Goal: Information Seeking & Learning: Learn about a topic

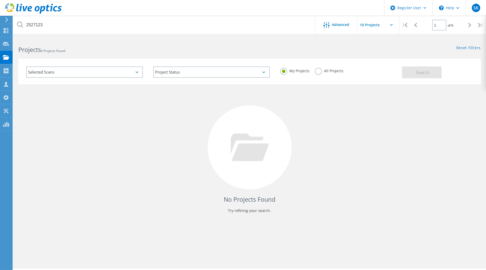
click at [321, 71] on label "All Projects" at bounding box center [329, 70] width 29 height 5
click at [0, 0] on input "All Projects" at bounding box center [0, 0] width 0 height 0
click at [414, 74] on button "Search" at bounding box center [422, 72] width 40 height 12
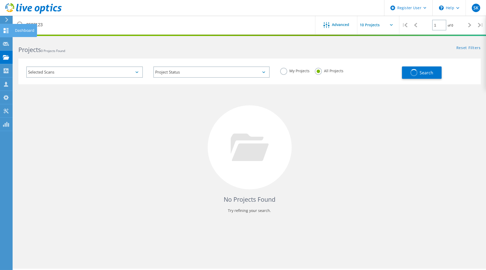
click at [3, 30] on icon at bounding box center [6, 30] width 6 height 5
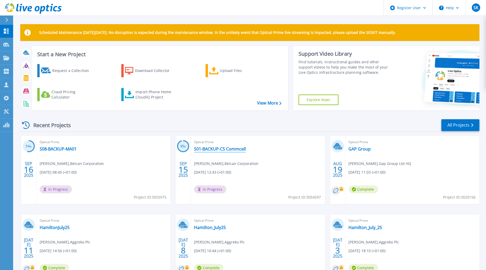
click at [237, 149] on link "S01-BACKUP-CS Commcell" at bounding box center [220, 148] width 52 height 5
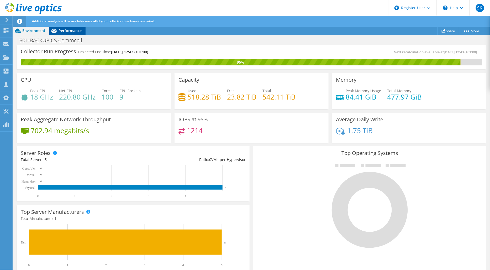
click at [79, 34] on div "Performance" at bounding box center [67, 30] width 36 height 8
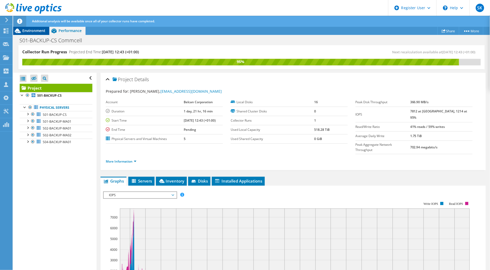
click at [34, 32] on span "Environment" at bounding box center [33, 30] width 23 height 5
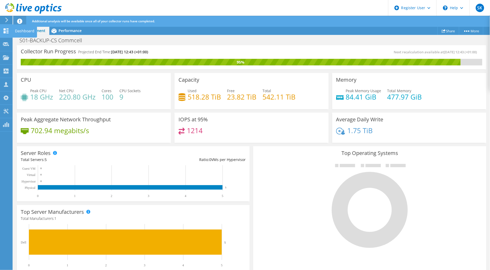
click at [4, 32] on use at bounding box center [6, 30] width 5 height 5
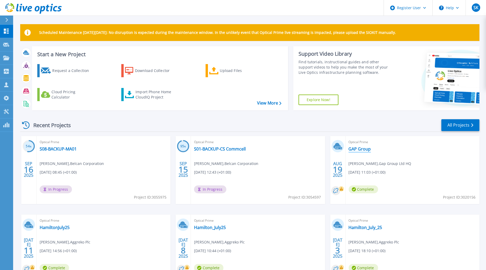
click at [368, 151] on link "GAP Group" at bounding box center [359, 148] width 22 height 5
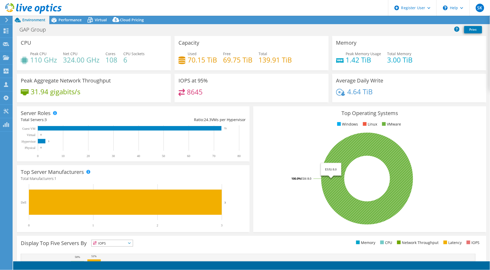
select select "EULondon"
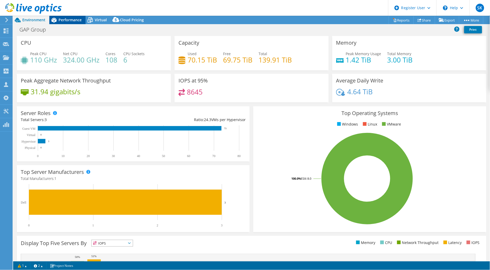
click at [74, 21] on span "Performance" at bounding box center [69, 19] width 23 height 5
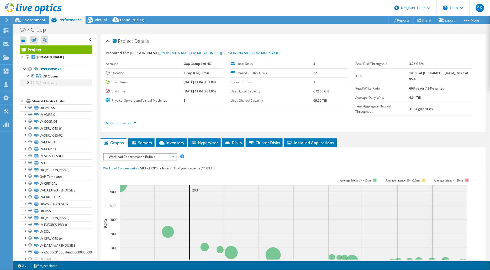
click at [32, 83] on div at bounding box center [32, 82] width 5 height 6
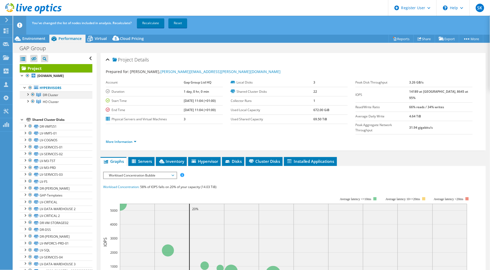
click at [33, 95] on div at bounding box center [32, 94] width 5 height 6
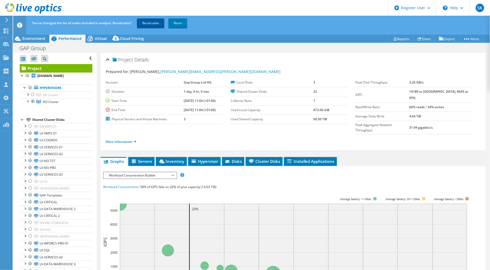
click at [151, 22] on link "Recalculate" at bounding box center [150, 22] width 27 height 9
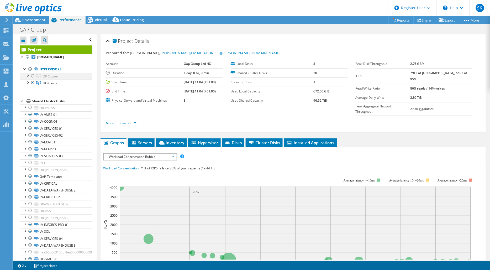
click at [32, 75] on div at bounding box center [32, 76] width 5 height 6
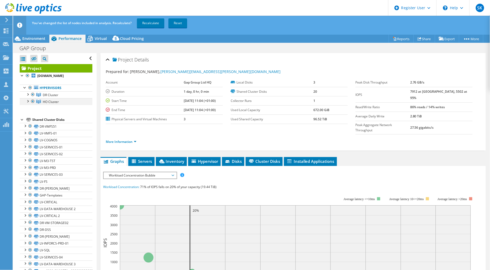
click at [33, 100] on div at bounding box center [32, 101] width 5 height 6
click at [152, 23] on link "Recalculate" at bounding box center [150, 22] width 27 height 9
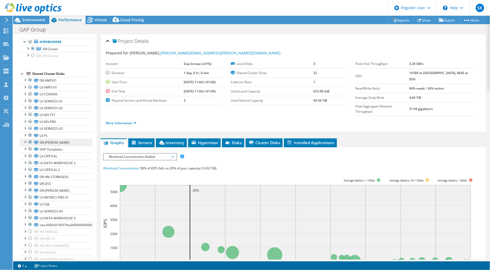
scroll to position [37, 0]
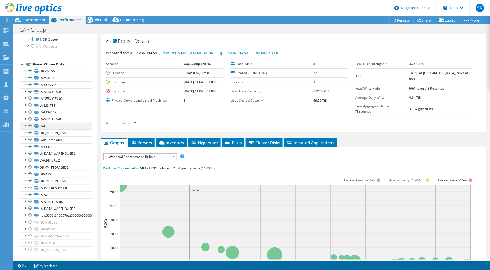
click at [31, 125] on div at bounding box center [30, 125] width 5 height 6
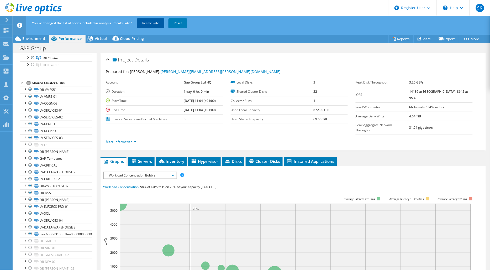
click at [161, 20] on link "Recalculate" at bounding box center [150, 22] width 27 height 9
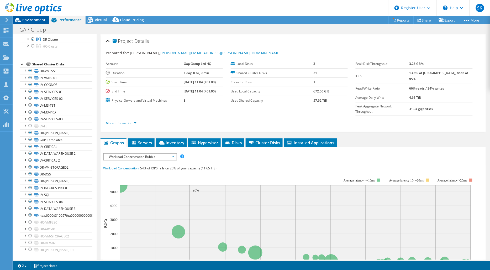
click at [35, 17] on span "Environment" at bounding box center [33, 19] width 23 height 5
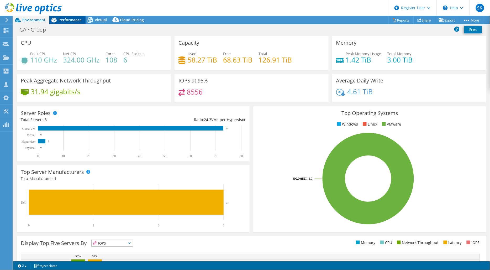
click at [61, 19] on span "Performance" at bounding box center [69, 19] width 23 height 5
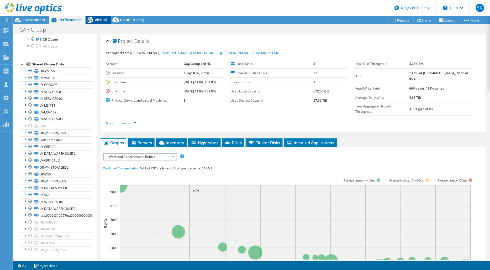
click at [94, 20] on icon at bounding box center [90, 19] width 9 height 9
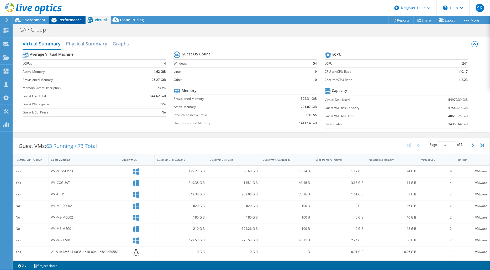
click at [66, 19] on span "Performance" at bounding box center [69, 19] width 23 height 5
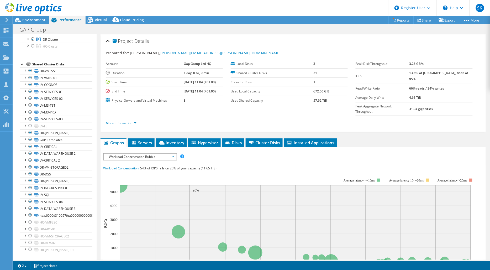
drag, startPoint x: 38, startPoint y: 19, endPoint x: 45, endPoint y: 31, distance: 14.2
click at [38, 19] on span "Environment" at bounding box center [33, 19] width 23 height 5
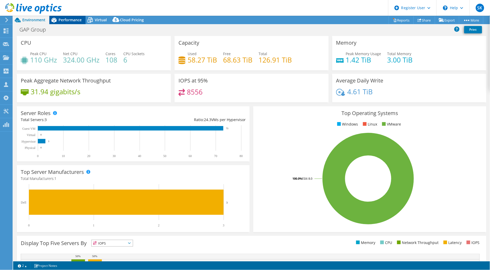
click at [77, 23] on div "Performance" at bounding box center [67, 20] width 36 height 8
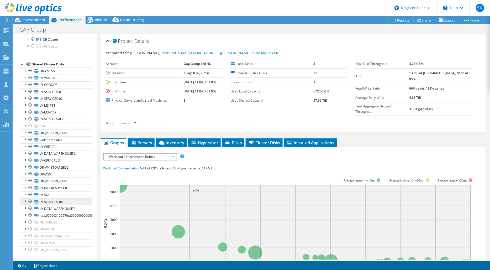
scroll to position [0, 0]
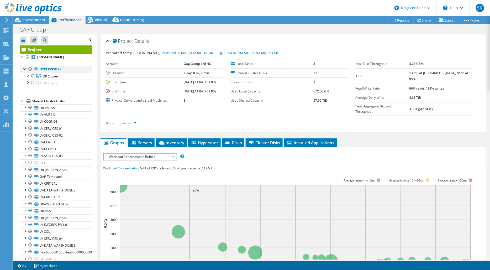
click at [29, 70] on div at bounding box center [30, 69] width 5 height 6
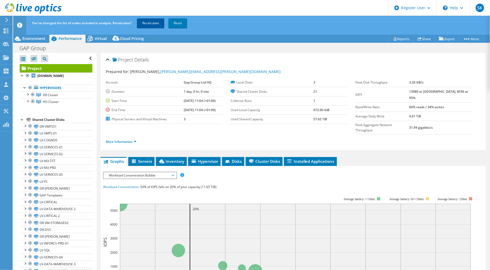
click at [148, 24] on link "Recalculate" at bounding box center [150, 22] width 27 height 9
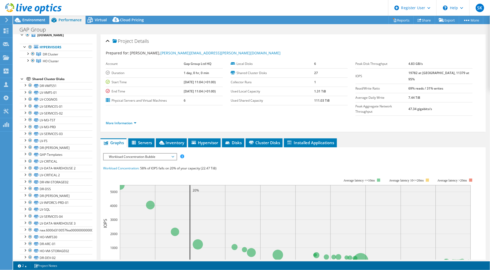
scroll to position [37, 0]
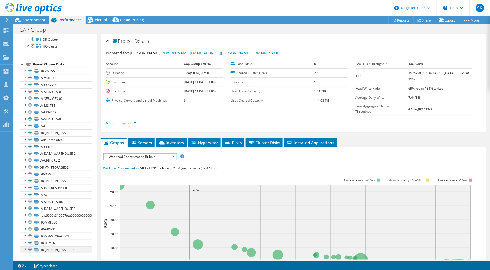
click at [31, 249] on div at bounding box center [30, 249] width 5 height 6
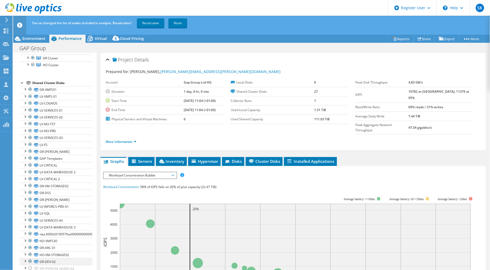
click at [30, 263] on div at bounding box center [30, 261] width 5 height 6
drag, startPoint x: 31, startPoint y: 144, endPoint x: 37, endPoint y: 146, distance: 6.1
click at [31, 144] on div at bounding box center [30, 144] width 5 height 6
click at [30, 143] on div at bounding box center [30, 144] width 5 height 6
click at [31, 247] on div at bounding box center [30, 247] width 5 height 6
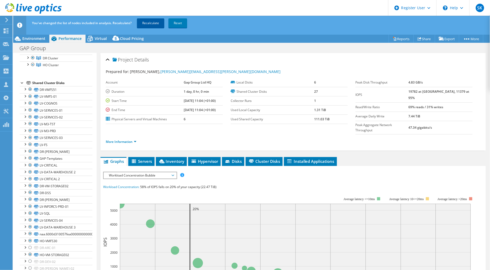
click at [155, 23] on link "Recalculate" at bounding box center [150, 22] width 27 height 9
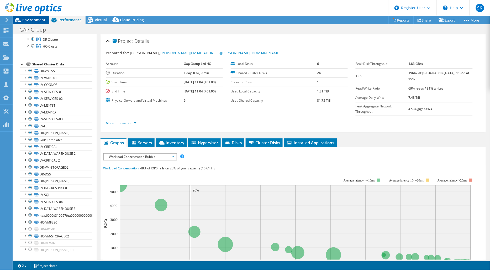
click at [40, 19] on span "Environment" at bounding box center [33, 19] width 23 height 5
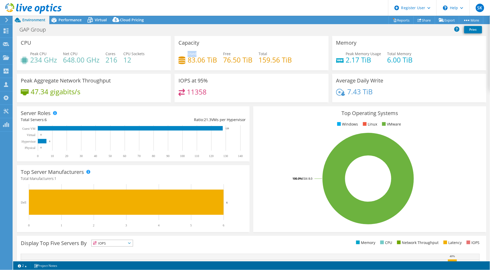
drag, startPoint x: 186, startPoint y: 54, endPoint x: 196, endPoint y: 53, distance: 10.5
click at [196, 53] on div "Used 83.06 TiB" at bounding box center [202, 57] width 29 height 12
click at [196, 54] on div "Used 83.06 TiB" at bounding box center [202, 57] width 29 height 12
drag, startPoint x: 255, startPoint y: 51, endPoint x: 266, endPoint y: 51, distance: 11.5
click at [266, 51] on div "Used 83.06 TiB Free 76.50 TiB Total 159.56 TiB" at bounding box center [251, 59] width 146 height 17
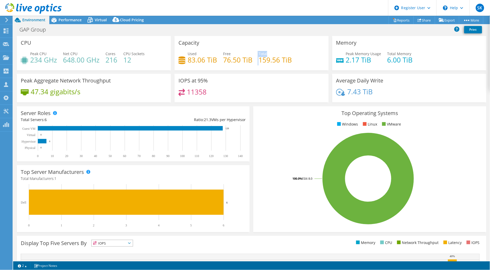
click at [266, 51] on div "Total 159.56 TiB" at bounding box center [274, 57] width 33 height 12
drag, startPoint x: 256, startPoint y: 61, endPoint x: 288, endPoint y: 59, distance: 32.1
click at [288, 59] on h4 "159.56 TiB" at bounding box center [274, 60] width 33 height 6
drag, startPoint x: 95, startPoint y: 19, endPoint x: 101, endPoint y: 34, distance: 16.1
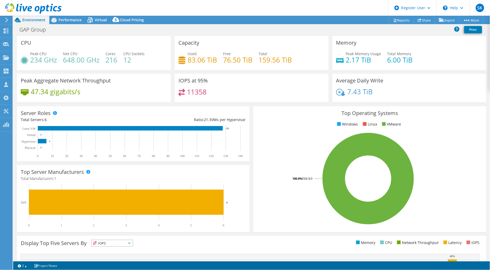
click at [95, 19] on span "Virtual" at bounding box center [101, 19] width 12 height 5
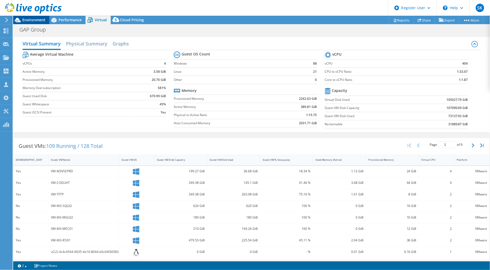
click at [36, 19] on span "Environment" at bounding box center [33, 19] width 23 height 5
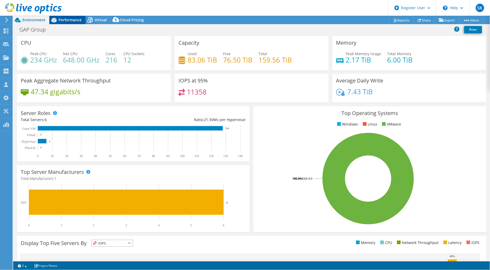
click at [72, 22] on div "Performance" at bounding box center [67, 20] width 36 height 8
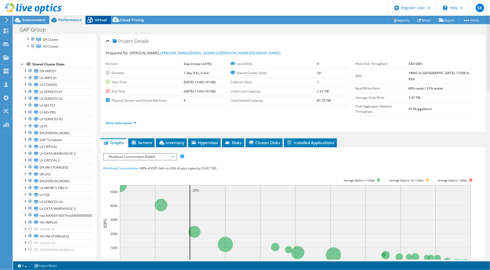
click at [95, 24] on div "Virtual" at bounding box center [98, 20] width 25 height 8
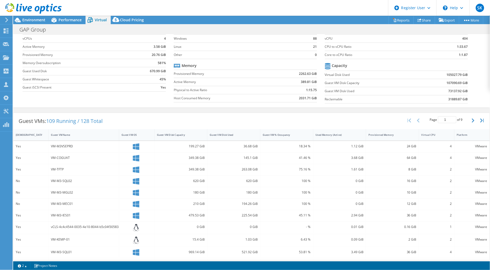
scroll to position [0, 0]
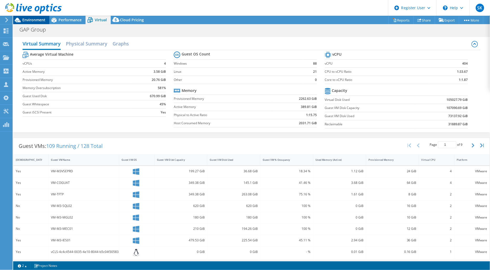
click at [38, 20] on span "Environment" at bounding box center [33, 19] width 23 height 5
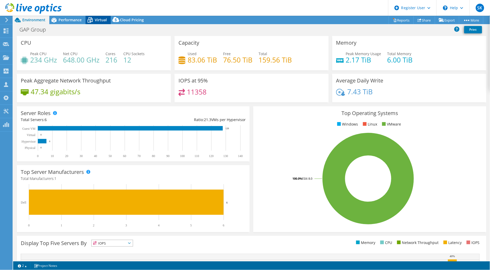
click at [103, 20] on span "Virtual" at bounding box center [101, 19] width 12 height 5
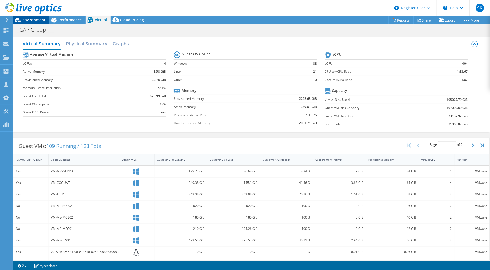
click at [33, 19] on span "Environment" at bounding box center [33, 19] width 23 height 5
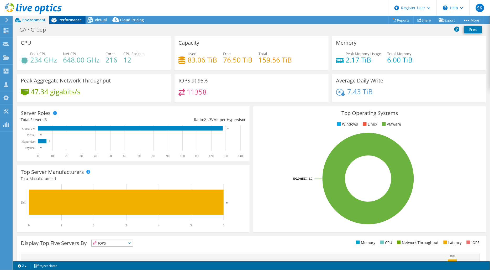
click at [62, 22] on span "Performance" at bounding box center [69, 19] width 23 height 5
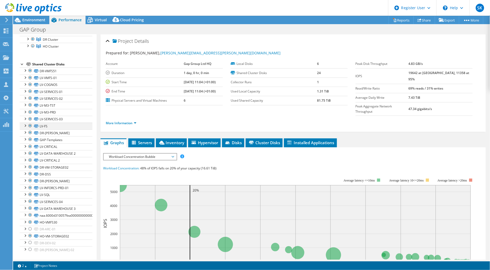
click at [31, 125] on div at bounding box center [30, 125] width 5 height 6
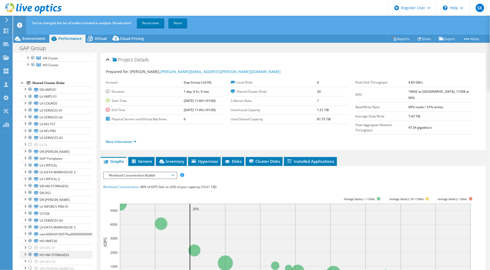
click at [30, 255] on div at bounding box center [30, 254] width 5 height 6
click at [146, 22] on link "Recalculate" at bounding box center [150, 22] width 27 height 9
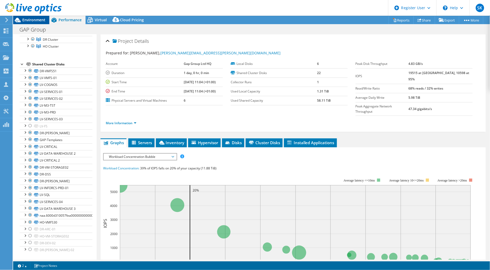
click at [40, 22] on span "Environment" at bounding box center [33, 19] width 23 height 5
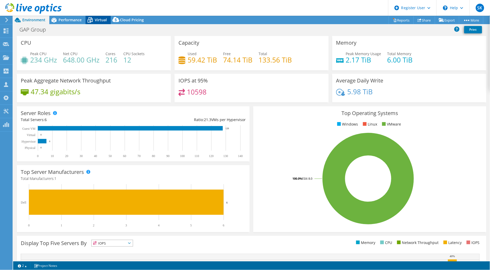
click at [96, 22] on span "Virtual" at bounding box center [101, 19] width 12 height 5
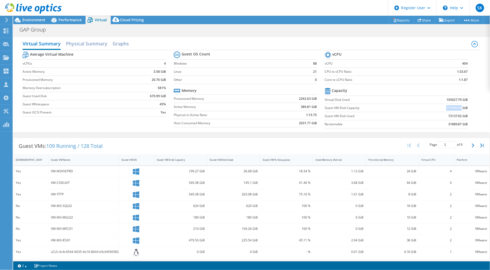
drag, startPoint x: 443, startPoint y: 108, endPoint x: 457, endPoint y: 109, distance: 14.7
click at [457, 109] on b "107090.69 GiB" at bounding box center [457, 107] width 22 height 5
copy b "107090.69"
click at [74, 23] on div "Performance" at bounding box center [67, 20] width 36 height 8
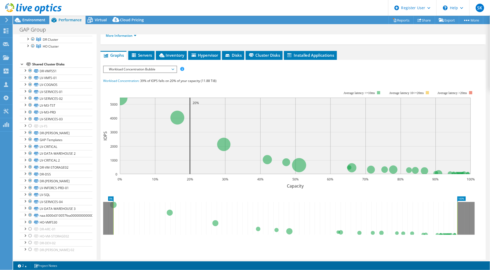
scroll to position [58, 0]
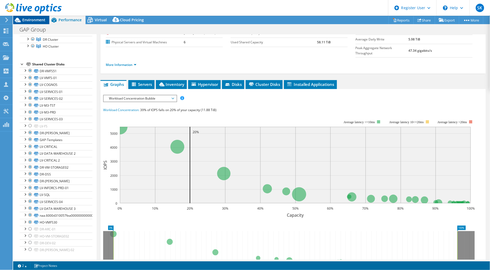
click at [31, 19] on span "Environment" at bounding box center [33, 19] width 23 height 5
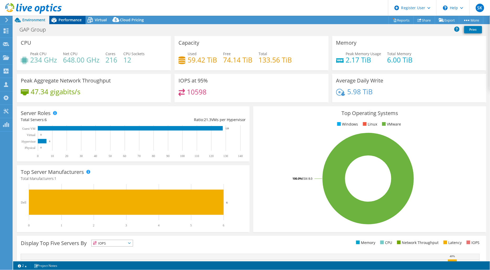
click at [66, 21] on span "Performance" at bounding box center [69, 19] width 23 height 5
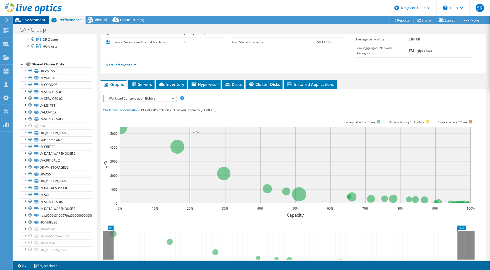
click at [32, 19] on span "Environment" at bounding box center [33, 19] width 23 height 5
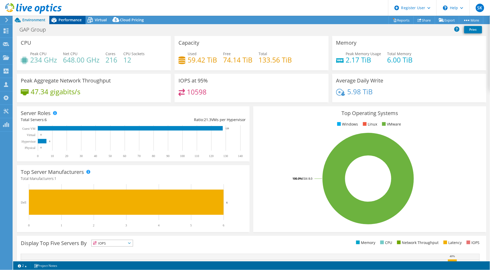
click at [64, 19] on span "Performance" at bounding box center [69, 19] width 23 height 5
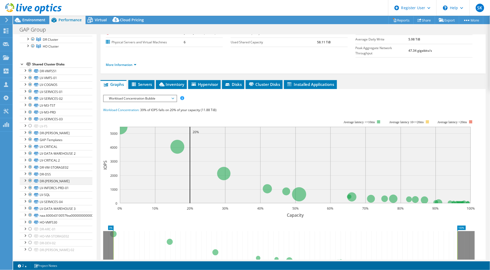
click at [25, 180] on div at bounding box center [24, 179] width 5 height 5
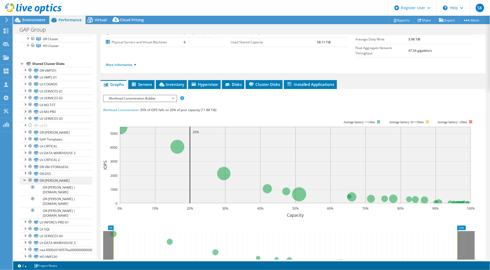
click at [25, 180] on div at bounding box center [24, 179] width 5 height 5
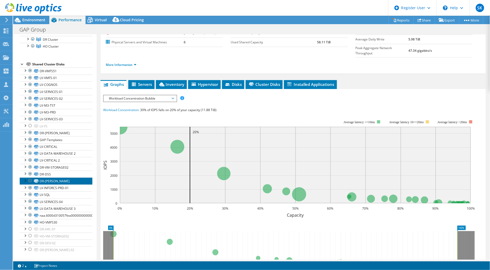
click at [54, 182] on link "DR-[PERSON_NAME]" at bounding box center [56, 180] width 73 height 7
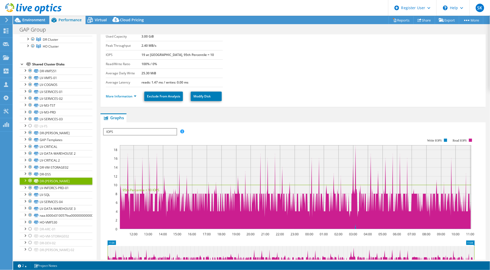
scroll to position [0, 0]
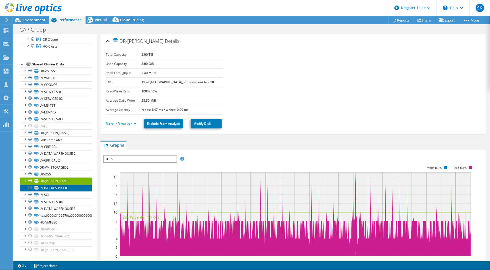
click at [54, 185] on link "LV-INFORCS-PRD-01" at bounding box center [56, 187] width 73 height 7
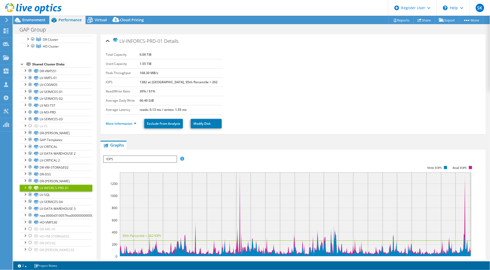
click at [260, 134] on div "LV-INFORCS-PRD-01 Details Total Capacity 6.00 TiB Used Capacity 1.55 TiB Peak T…" at bounding box center [293, 202] width 393 height 336
click at [95, 20] on span "Virtual" at bounding box center [101, 19] width 12 height 5
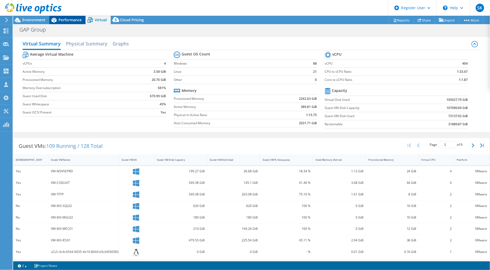
click at [73, 20] on span "Performance" at bounding box center [69, 19] width 23 height 5
